Goal: Check status: Check status

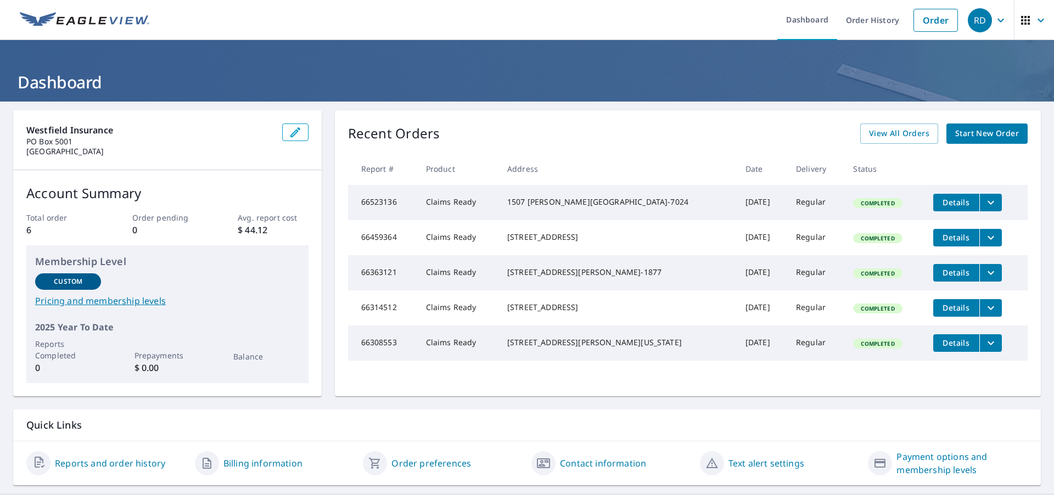
scroll to position [22, 0]
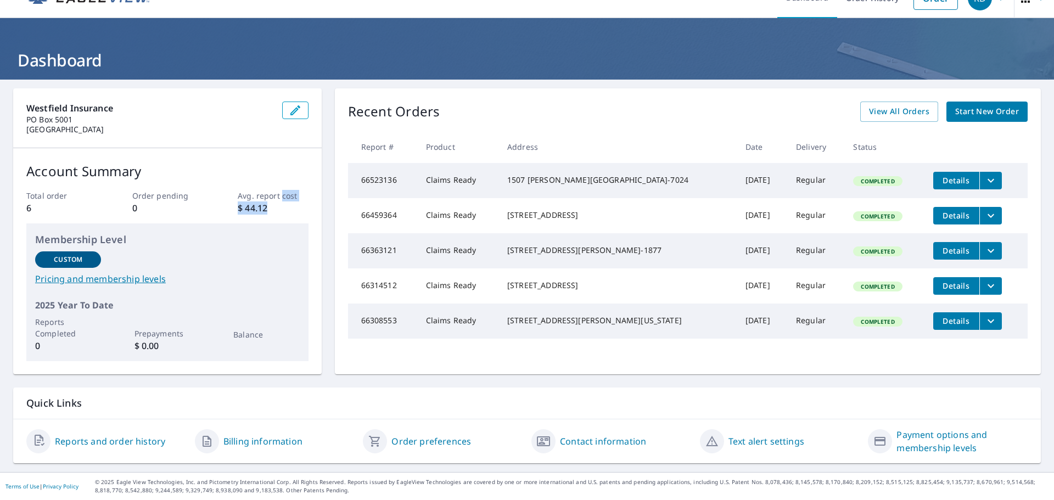
drag, startPoint x: 283, startPoint y: 213, endPoint x: 280, endPoint y: 199, distance: 14.5
click at [280, 199] on div "Avg. report cost $ 44.12" at bounding box center [273, 202] width 70 height 25
click at [285, 202] on p "$ 44.12" at bounding box center [273, 208] width 70 height 13
click at [982, 186] on button "filesDropdownBtn-66523136" at bounding box center [991, 181] width 23 height 18
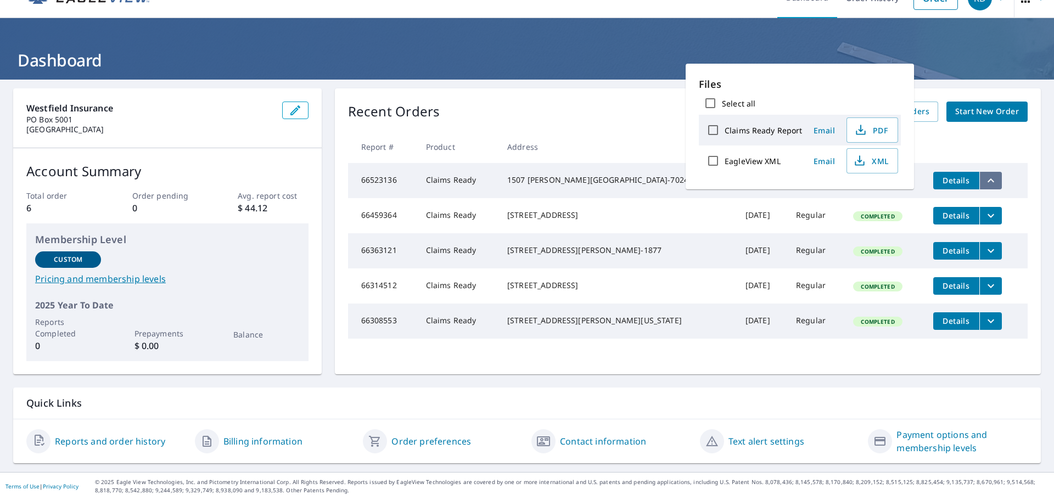
click at [982, 186] on button "filesDropdownBtn-66523136" at bounding box center [991, 181] width 23 height 18
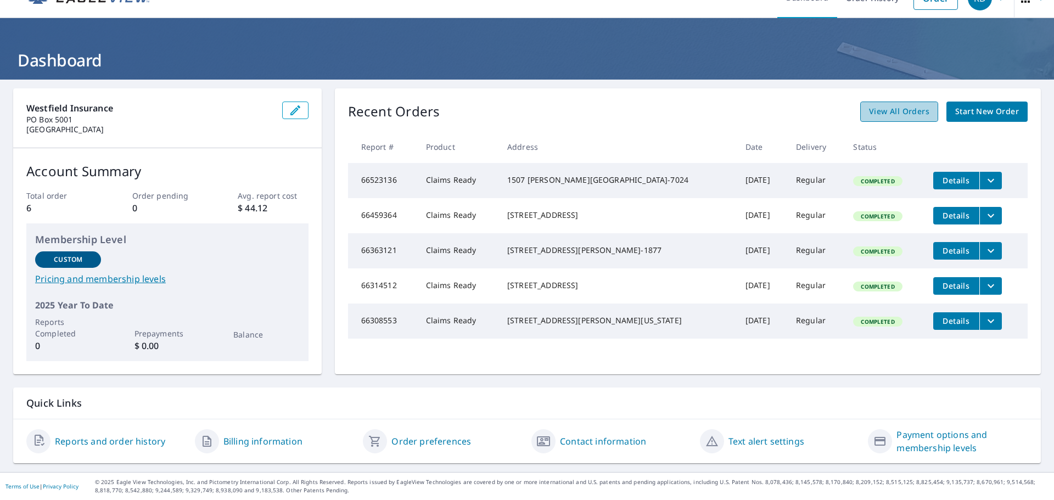
click at [882, 115] on span "View All Orders" at bounding box center [899, 112] width 60 height 14
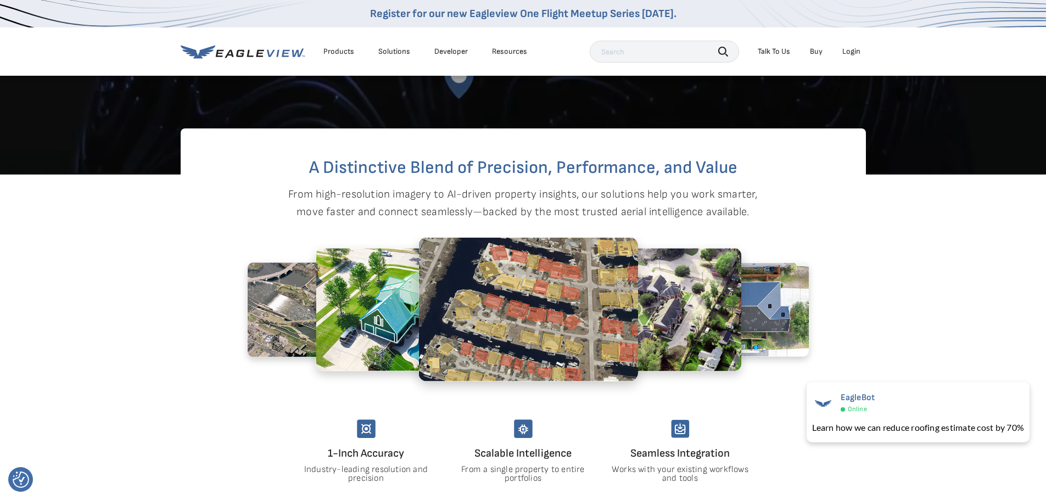
scroll to position [165, 0]
